Goal: Task Accomplishment & Management: Use online tool/utility

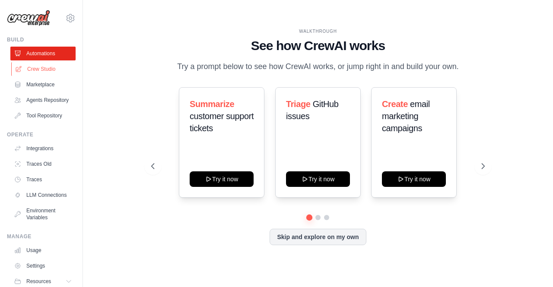
click at [39, 67] on link "Crew Studio" at bounding box center [43, 69] width 65 height 14
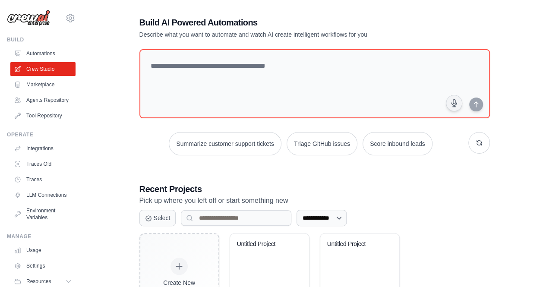
scroll to position [60, 0]
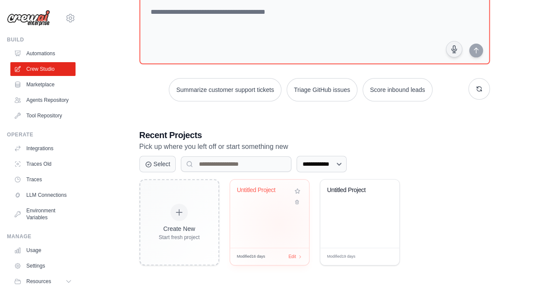
click at [280, 223] on div "Untitled Project" at bounding box center [269, 214] width 79 height 68
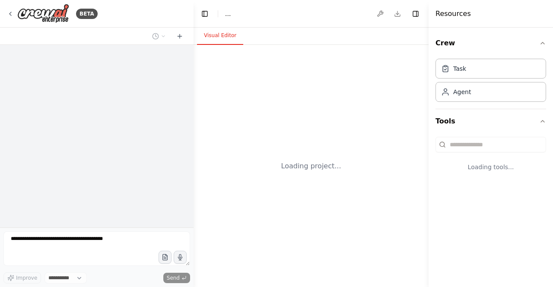
select select "****"
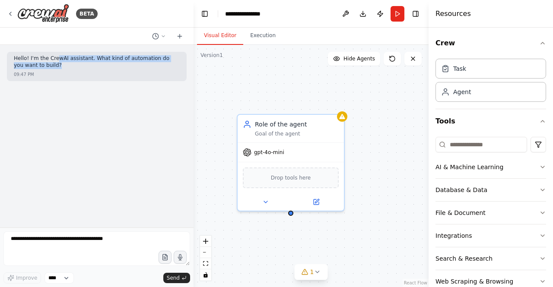
drag, startPoint x: 54, startPoint y: 59, endPoint x: 102, endPoint y: 63, distance: 48.5
click at [102, 63] on p "Hello! I'm the CrewAI assistant. What kind of automation do you want to build?" at bounding box center [97, 61] width 166 height 13
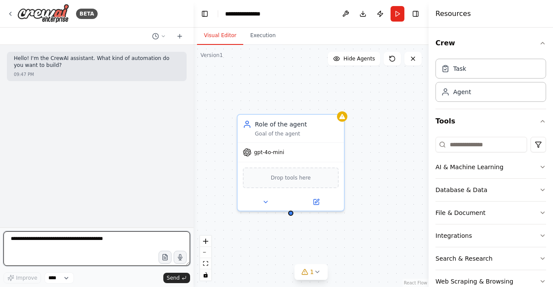
click at [48, 244] on textarea at bounding box center [96, 249] width 187 height 35
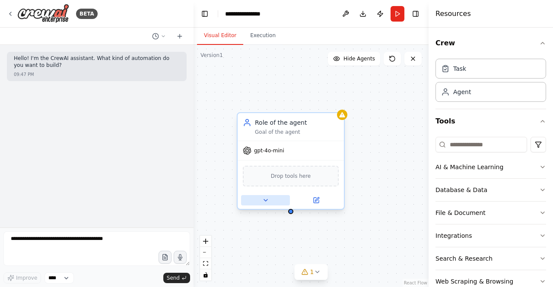
click at [271, 198] on button at bounding box center [265, 200] width 49 height 10
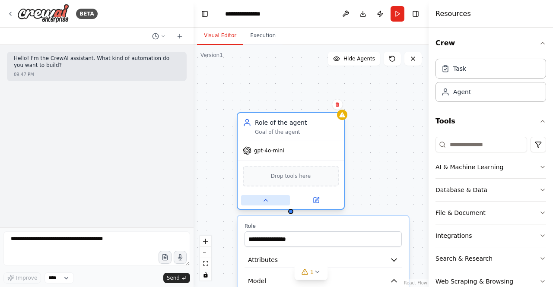
click at [270, 204] on button at bounding box center [265, 200] width 49 height 10
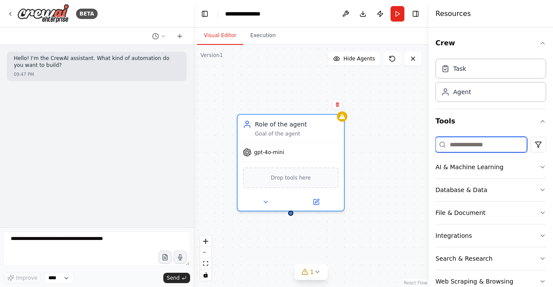
click at [464, 148] on input at bounding box center [481, 145] width 92 height 16
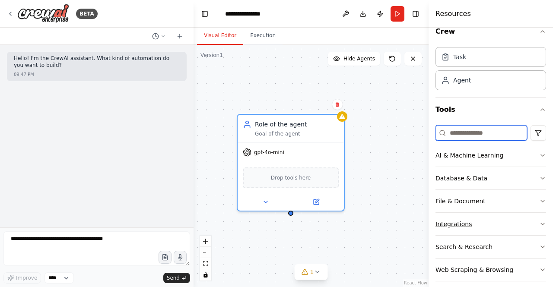
scroll to position [18, 0]
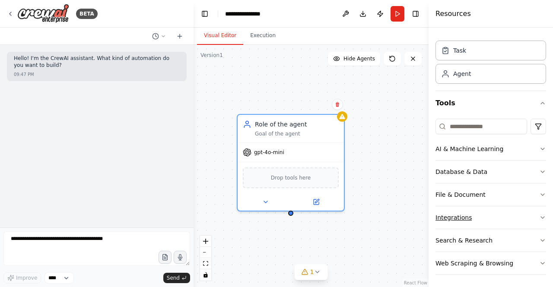
click at [531, 213] on button "Integrations" at bounding box center [490, 217] width 111 height 22
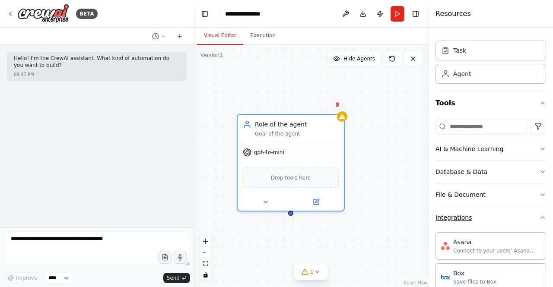
click at [531, 213] on button "Integrations" at bounding box center [490, 217] width 111 height 22
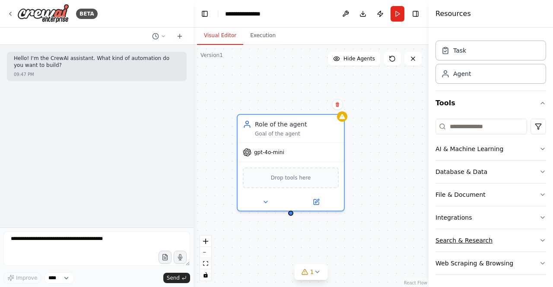
click at [532, 235] on button "Search & Research" at bounding box center [490, 240] width 111 height 22
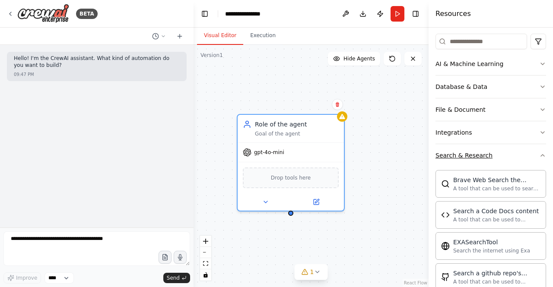
scroll to position [148, 0]
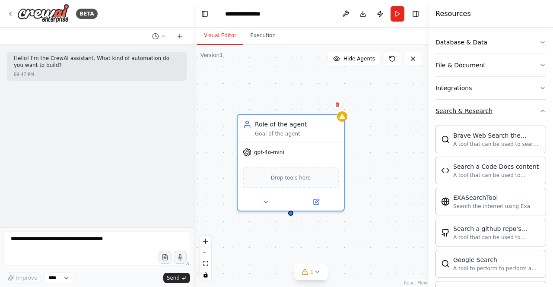
click at [539, 108] on icon "button" at bounding box center [542, 111] width 7 height 7
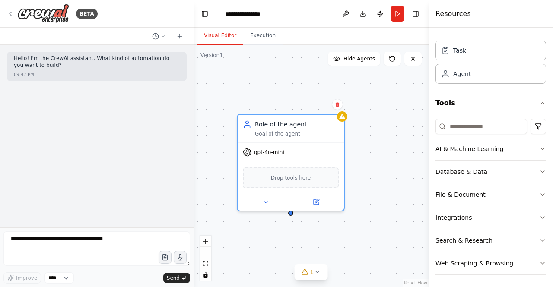
scroll to position [0, 0]
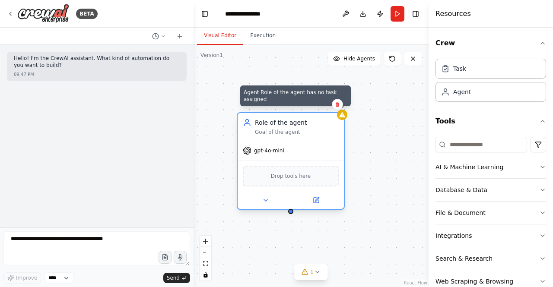
click at [342, 120] on div at bounding box center [342, 115] width 10 height 10
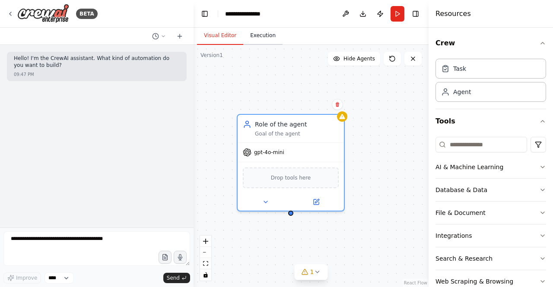
click at [262, 41] on button "Execution" at bounding box center [262, 36] width 39 height 18
click at [225, 37] on button "Visual Editor" at bounding box center [220, 36] width 46 height 18
click at [177, 34] on icon at bounding box center [179, 36] width 7 height 7
click at [165, 38] on icon at bounding box center [163, 36] width 5 height 5
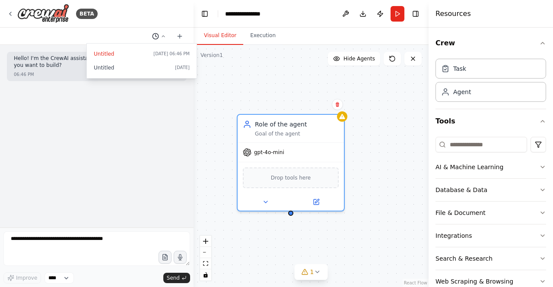
click at [165, 38] on div at bounding box center [97, 143] width 194 height 287
